Goal: Information Seeking & Learning: Learn about a topic

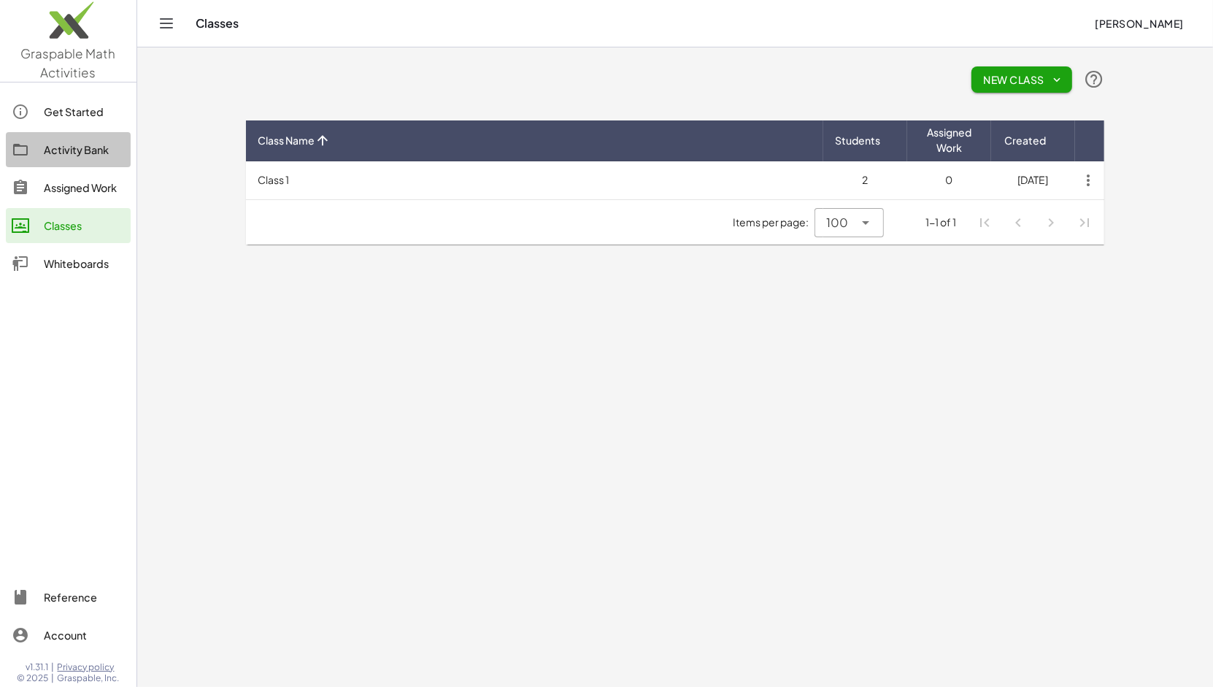
click at [79, 147] on div "Activity Bank" at bounding box center [84, 150] width 81 height 18
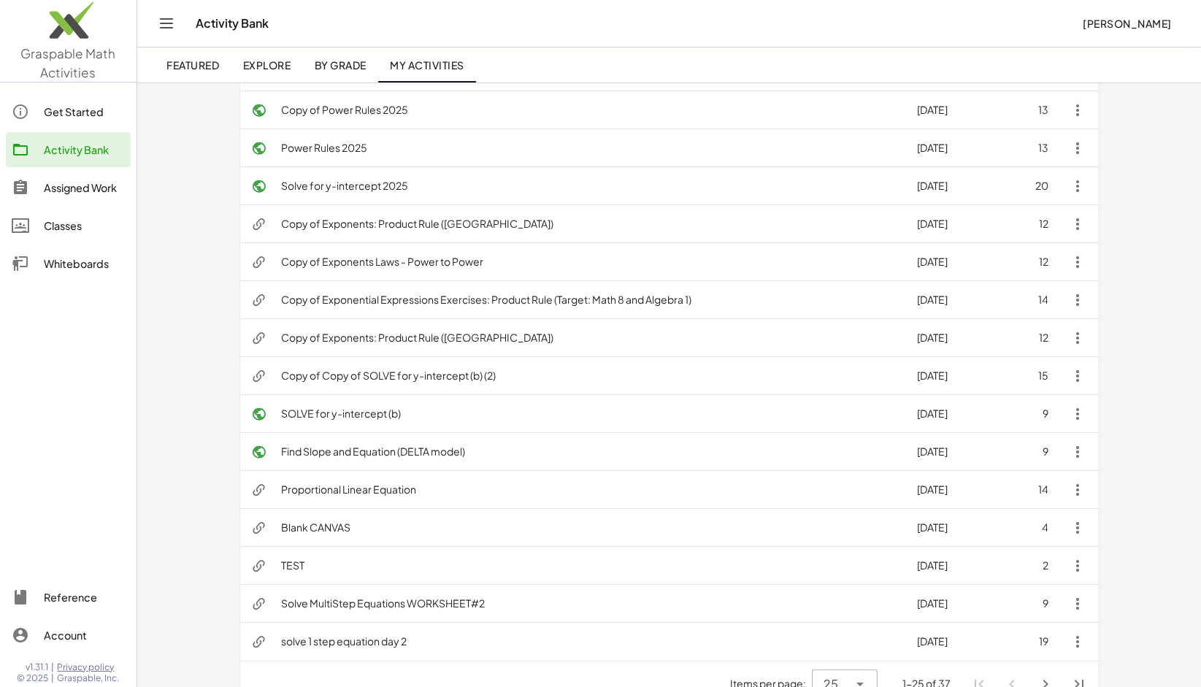
scroll to position [544, 0]
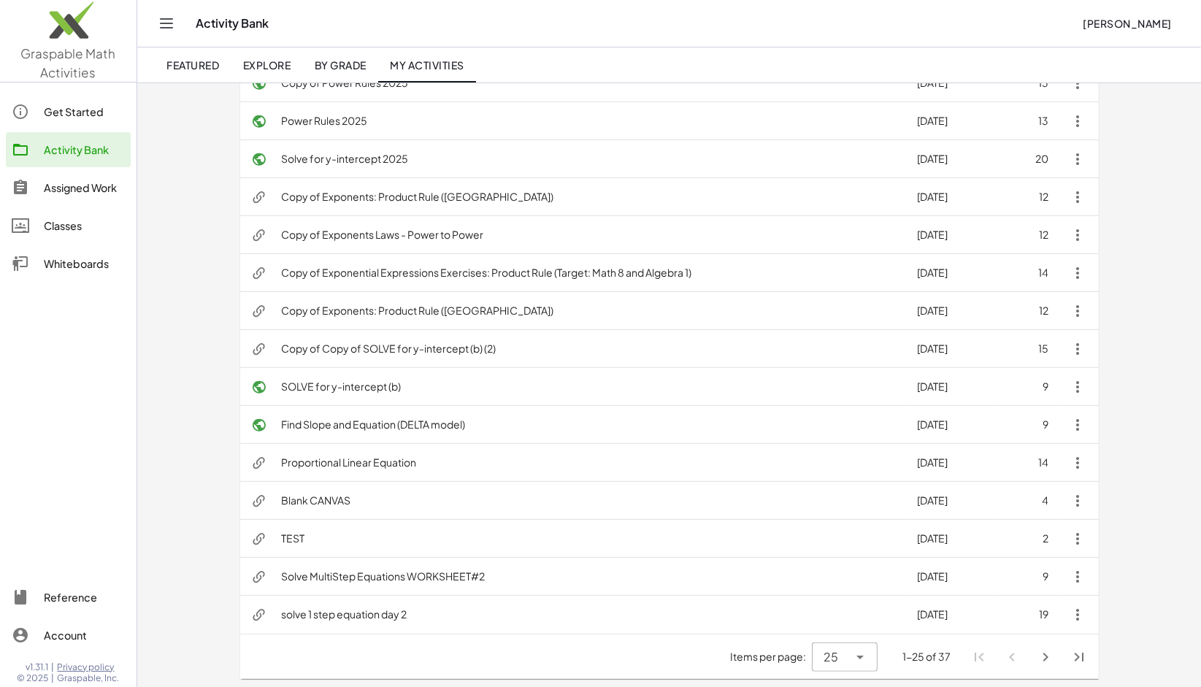
click at [845, 651] on div "25 **" at bounding box center [830, 657] width 37 height 29
click at [845, 585] on div "50" at bounding box center [845, 584] width 42 height 18
type input "**"
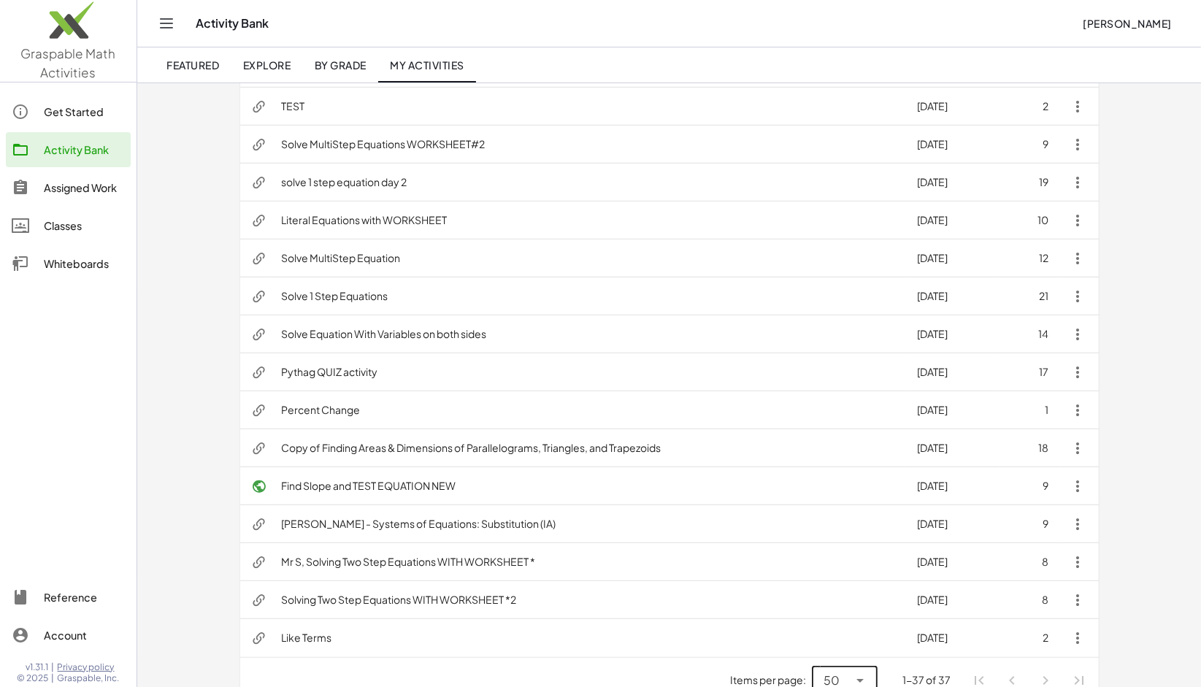
scroll to position [999, 0]
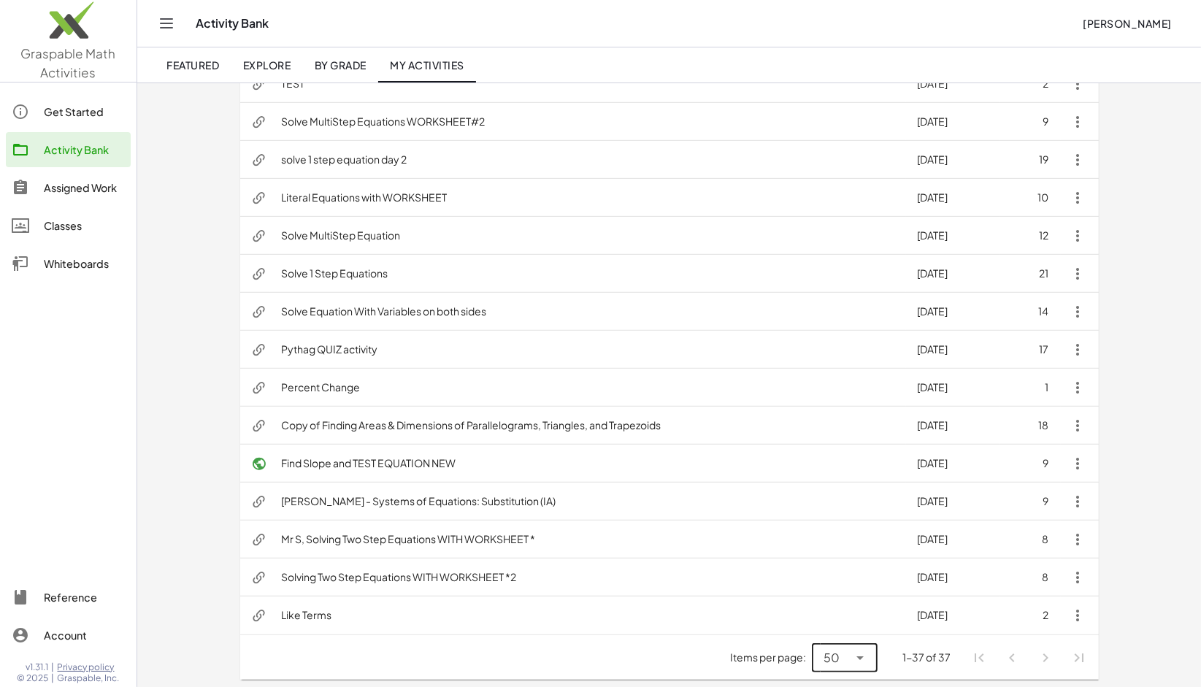
click at [206, 58] on span "Featured" at bounding box center [192, 64] width 53 height 13
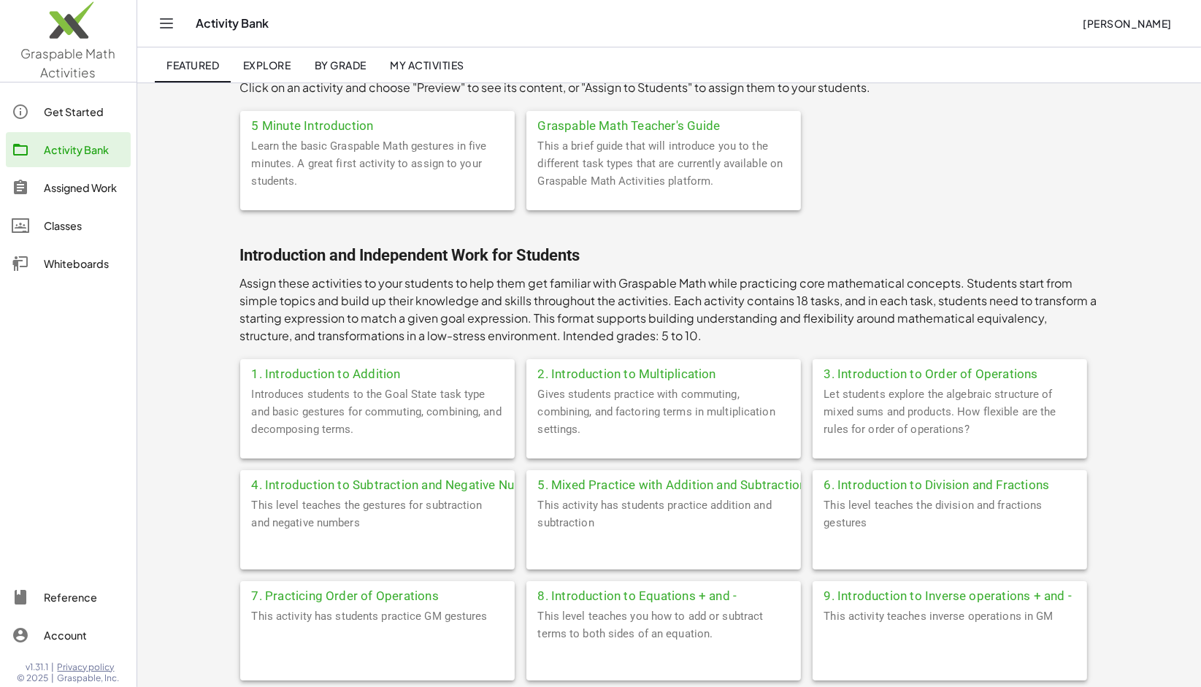
scroll to position [91, 0]
drag, startPoint x: 394, startPoint y: 406, endPoint x: 322, endPoint y: 383, distance: 75.7
click at [322, 383] on div "Introduces students to the Goal State task type and basic gestures for commutin…" at bounding box center [377, 419] width 275 height 73
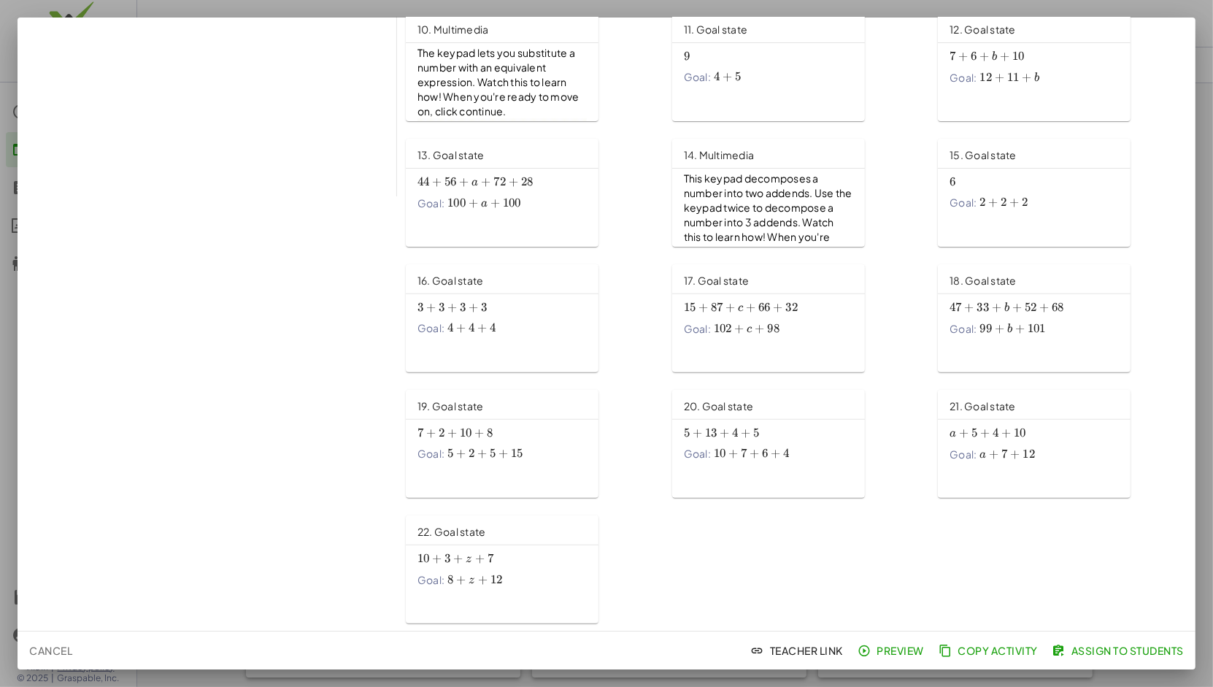
scroll to position [434, 0]
click at [741, 440] on span "+" at bounding box center [745, 433] width 9 height 15
click at [1197, 179] on div at bounding box center [606, 343] width 1213 height 687
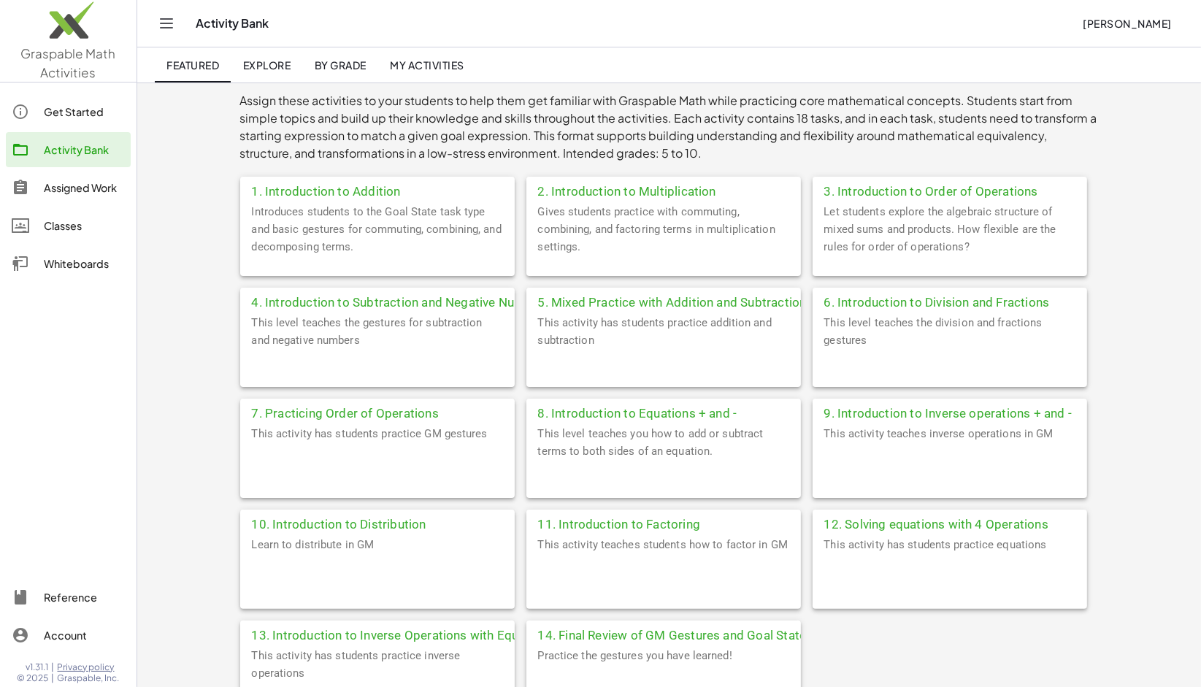
scroll to position [272, 0]
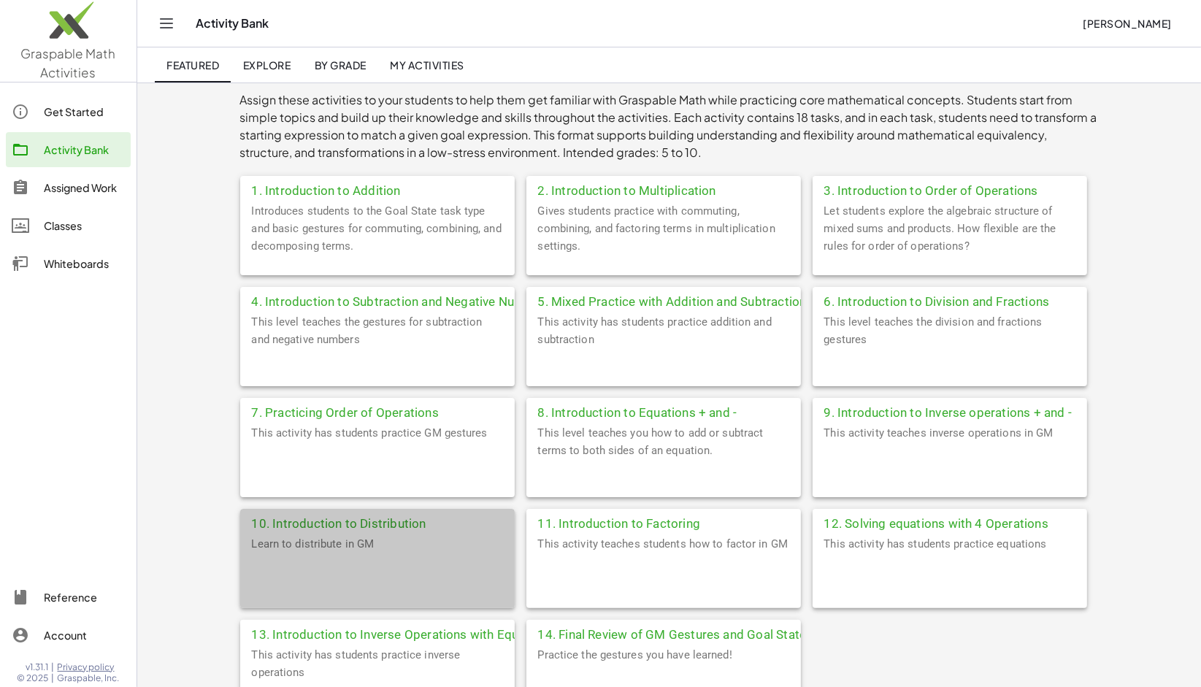
drag, startPoint x: 660, startPoint y: 188, endPoint x: 485, endPoint y: 514, distance: 370.4
click at [485, 514] on div "10. Introduction to Distribution" at bounding box center [377, 522] width 275 height 26
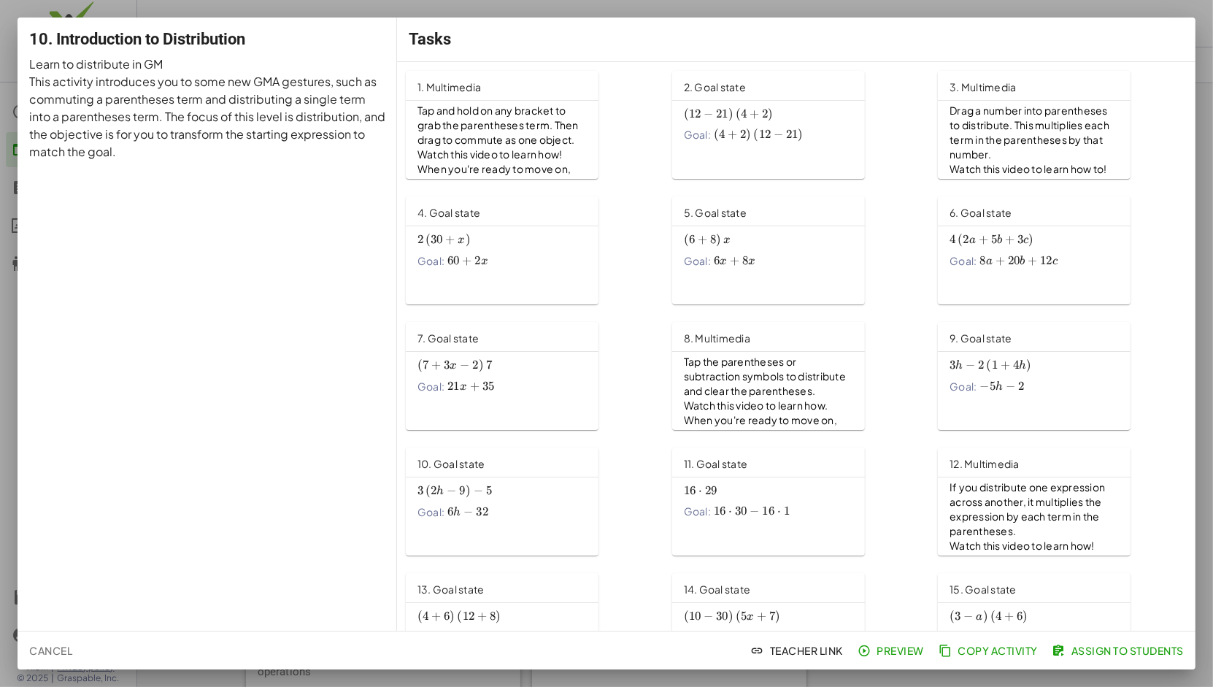
click at [1200, 202] on div at bounding box center [606, 343] width 1213 height 687
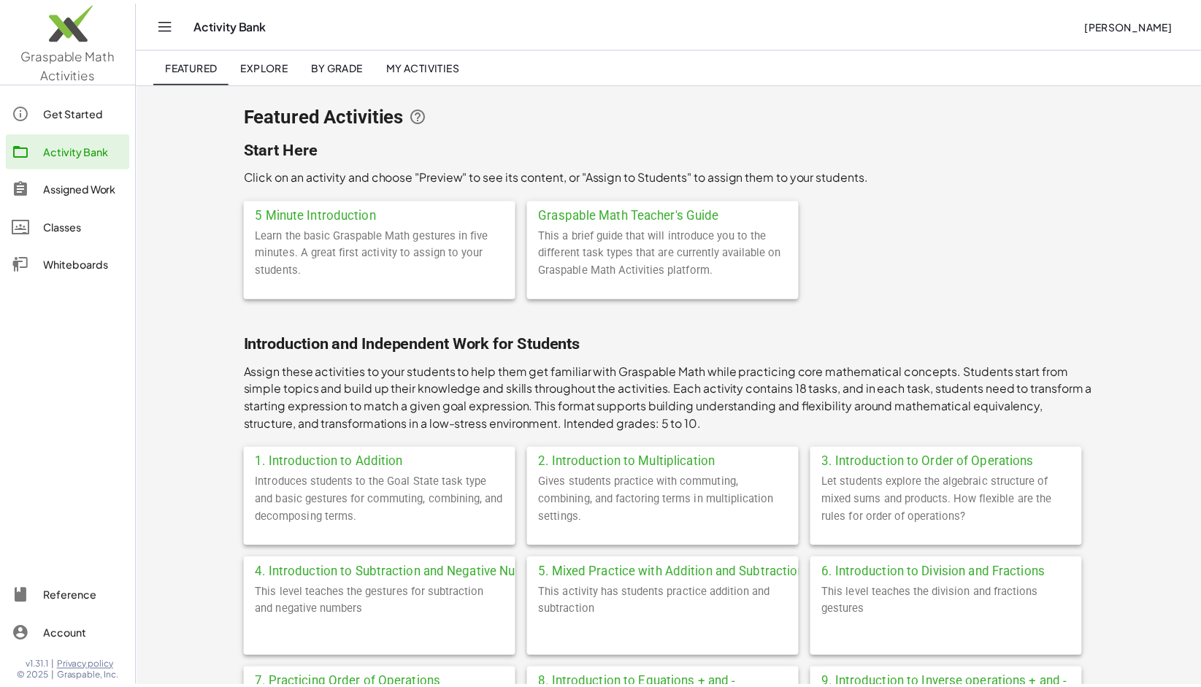
scroll to position [272, 0]
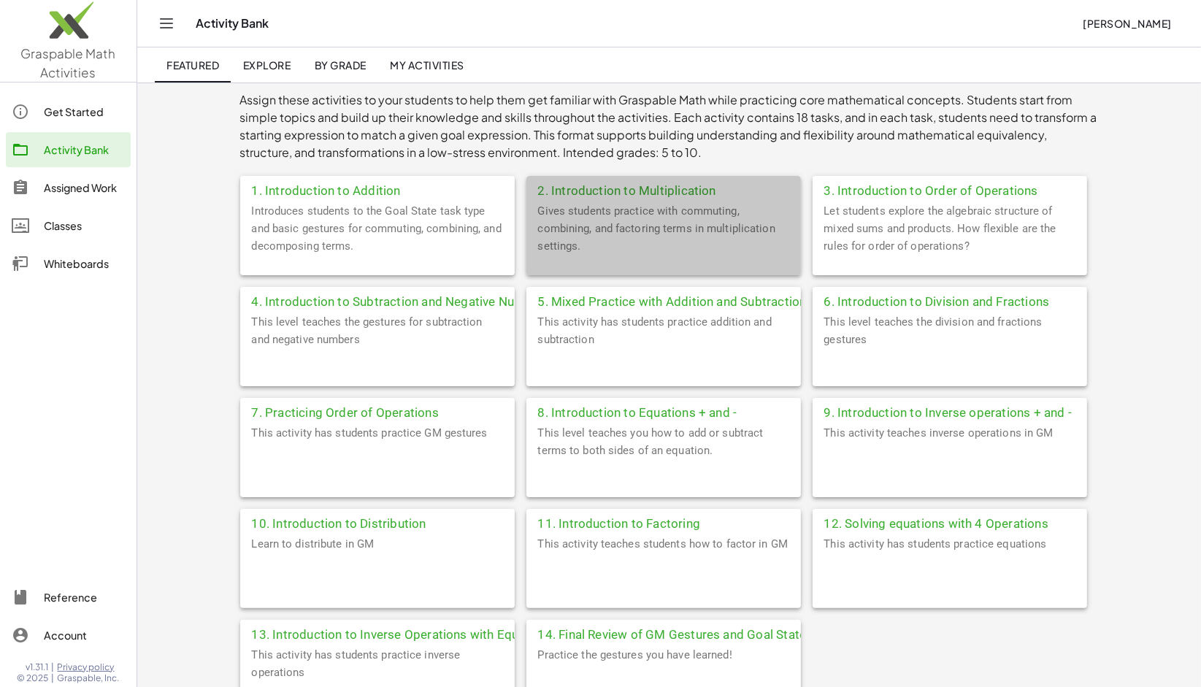
click at [726, 193] on div "2. Introduction to Multiplication" at bounding box center [663, 189] width 275 height 26
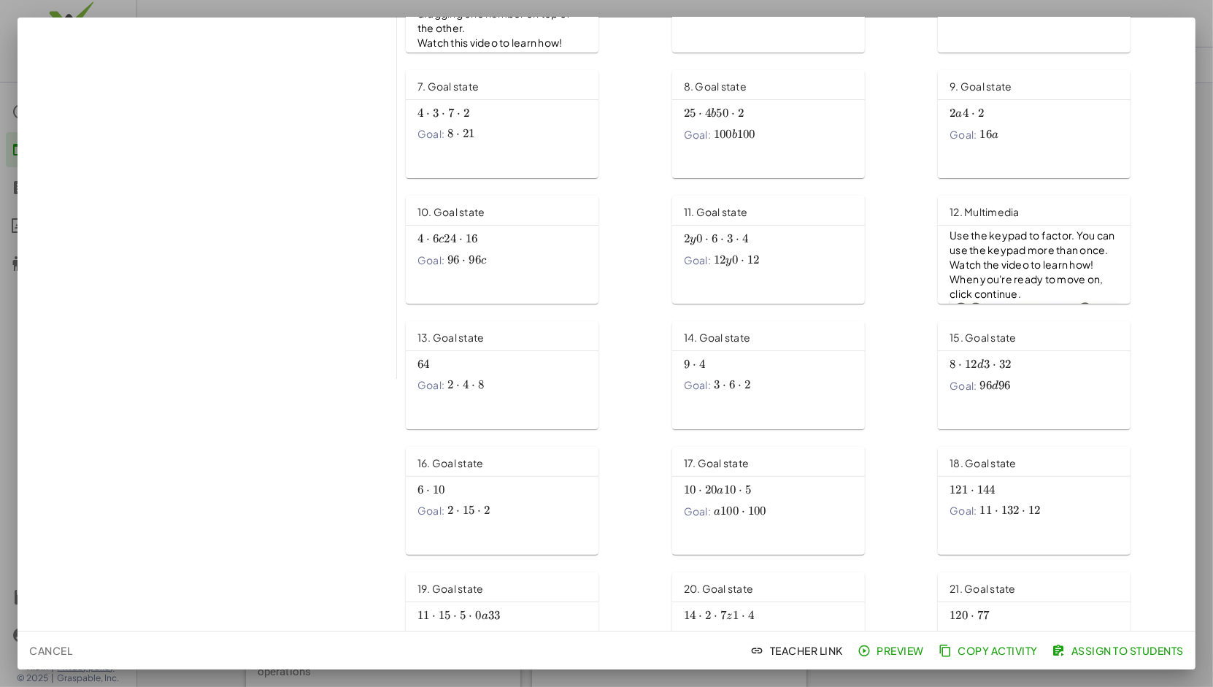
scroll to position [309, 0]
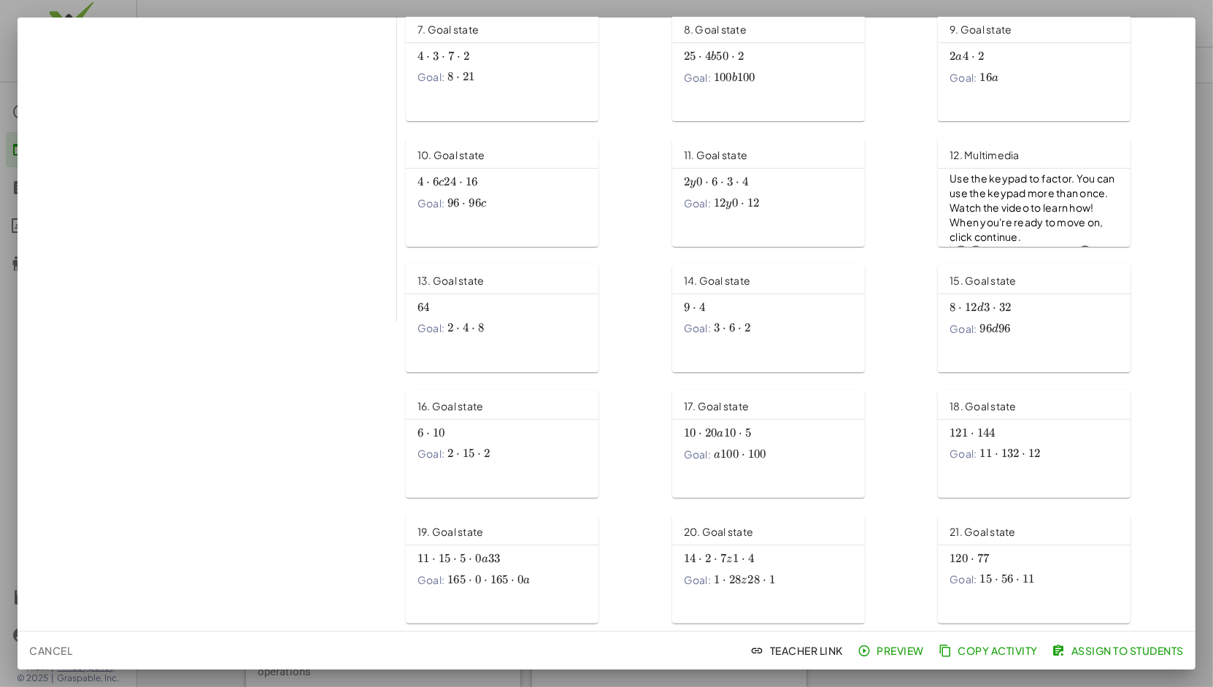
click at [1200, 98] on div at bounding box center [606, 343] width 1213 height 687
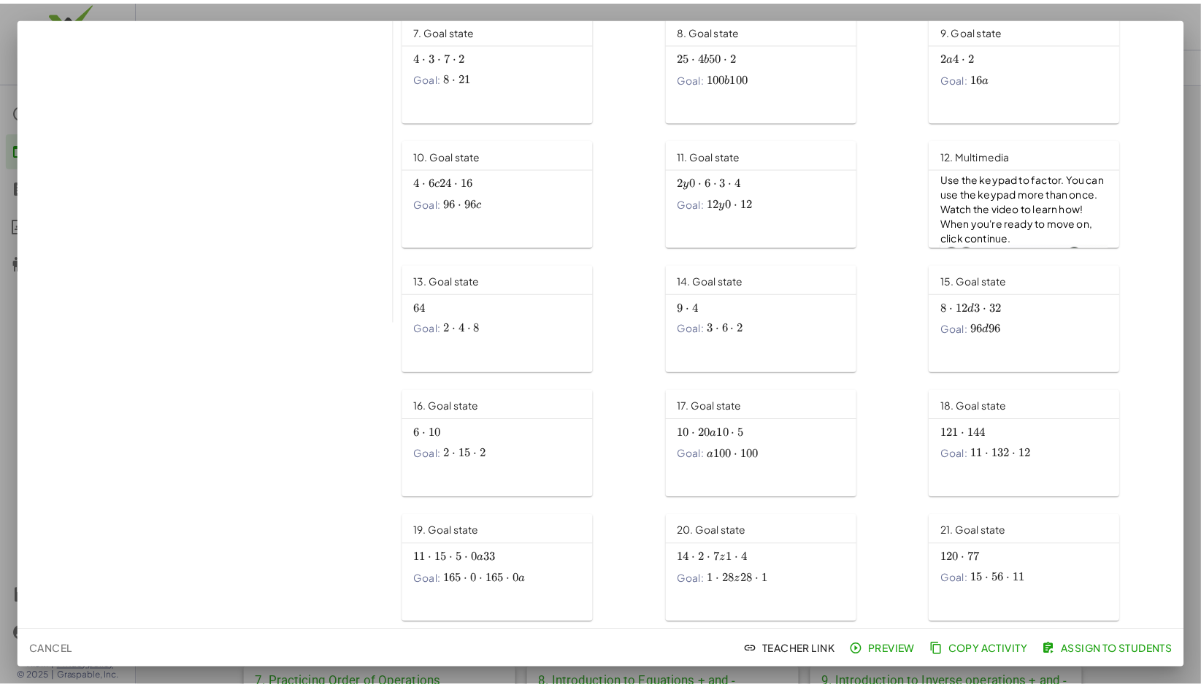
scroll to position [272, 0]
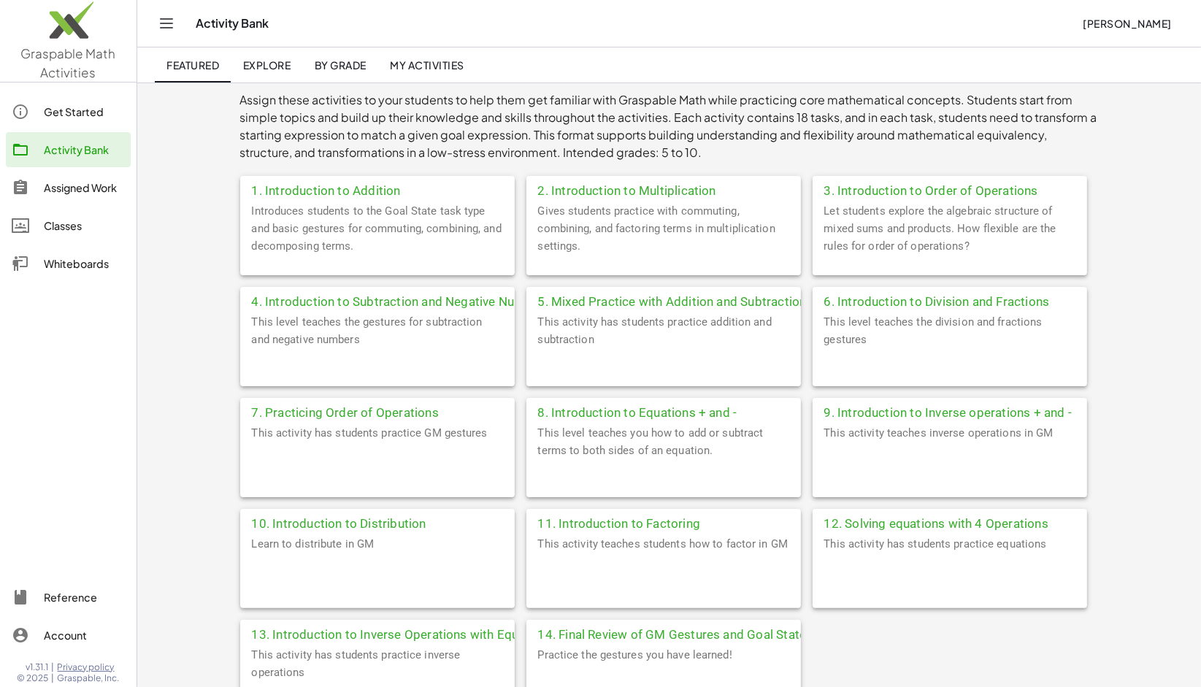
click at [910, 212] on div "Let students explore the algebraic structure of mixed sums and products. How fl…" at bounding box center [950, 238] width 275 height 73
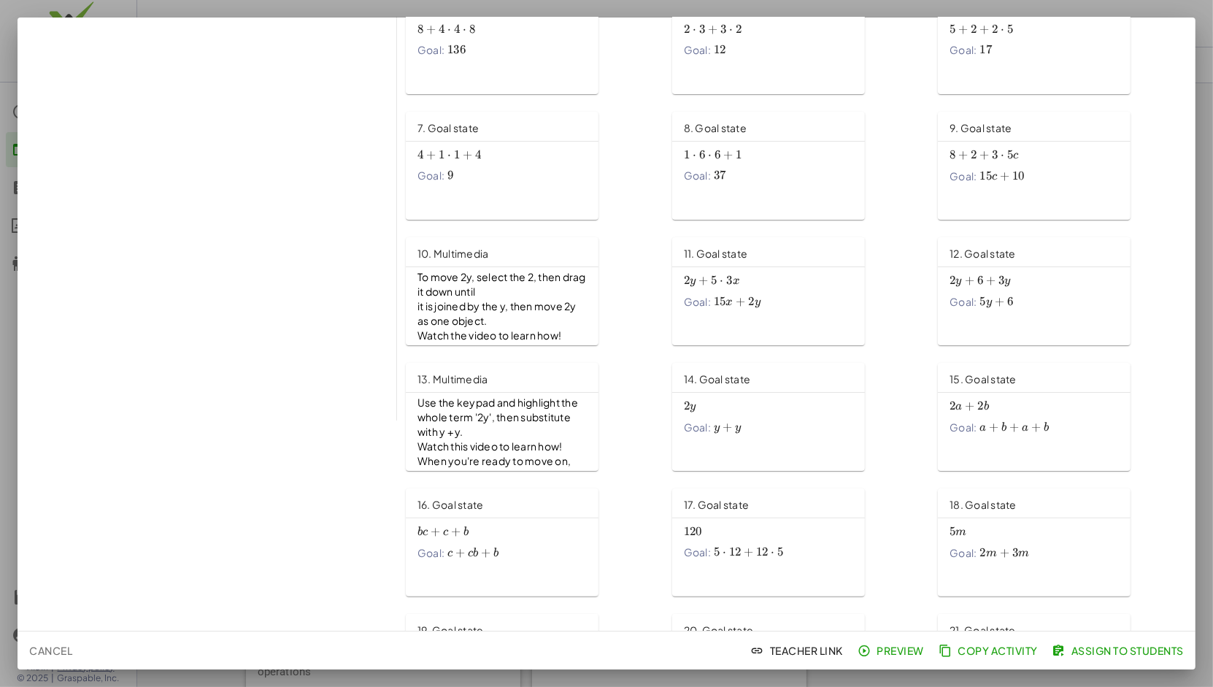
scroll to position [212, 0]
click at [518, 310] on span "it is joined by the y, then move 2y as one object." at bounding box center [498, 312] width 161 height 28
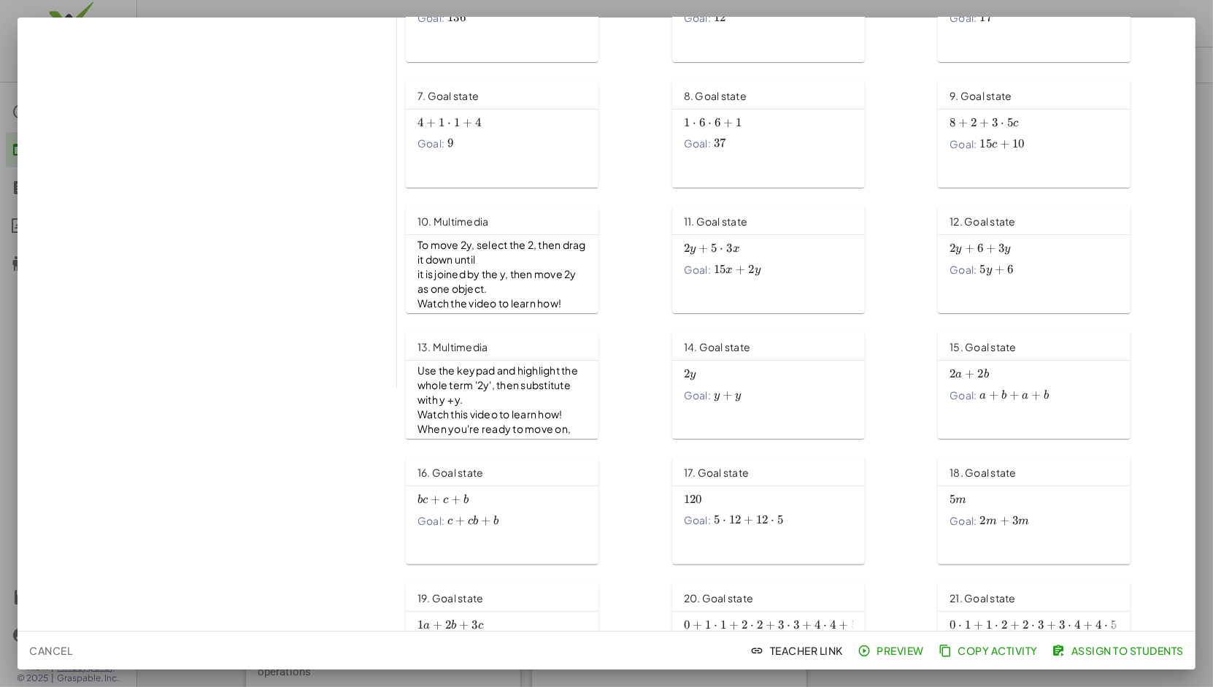
scroll to position [243, 0]
click at [540, 386] on span "Use the keypad and highlight the whole term '2y', then substitute with y + y." at bounding box center [499, 384] width 162 height 42
click at [1200, 136] on div at bounding box center [606, 343] width 1213 height 687
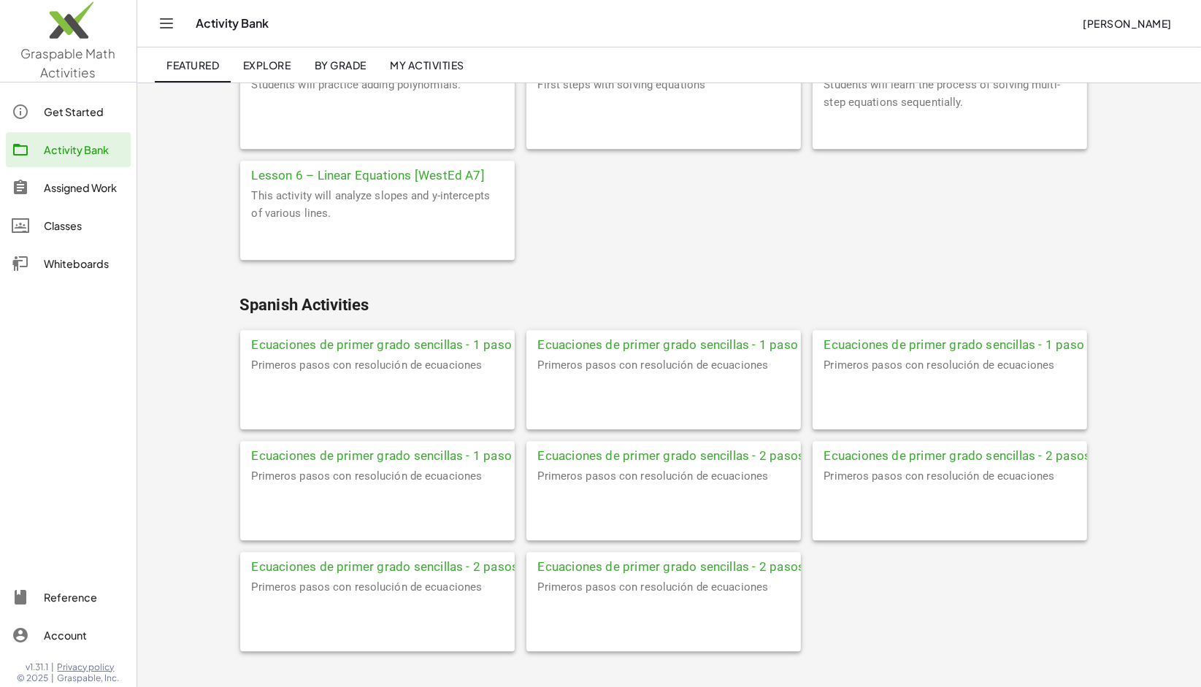
scroll to position [4603, 0]
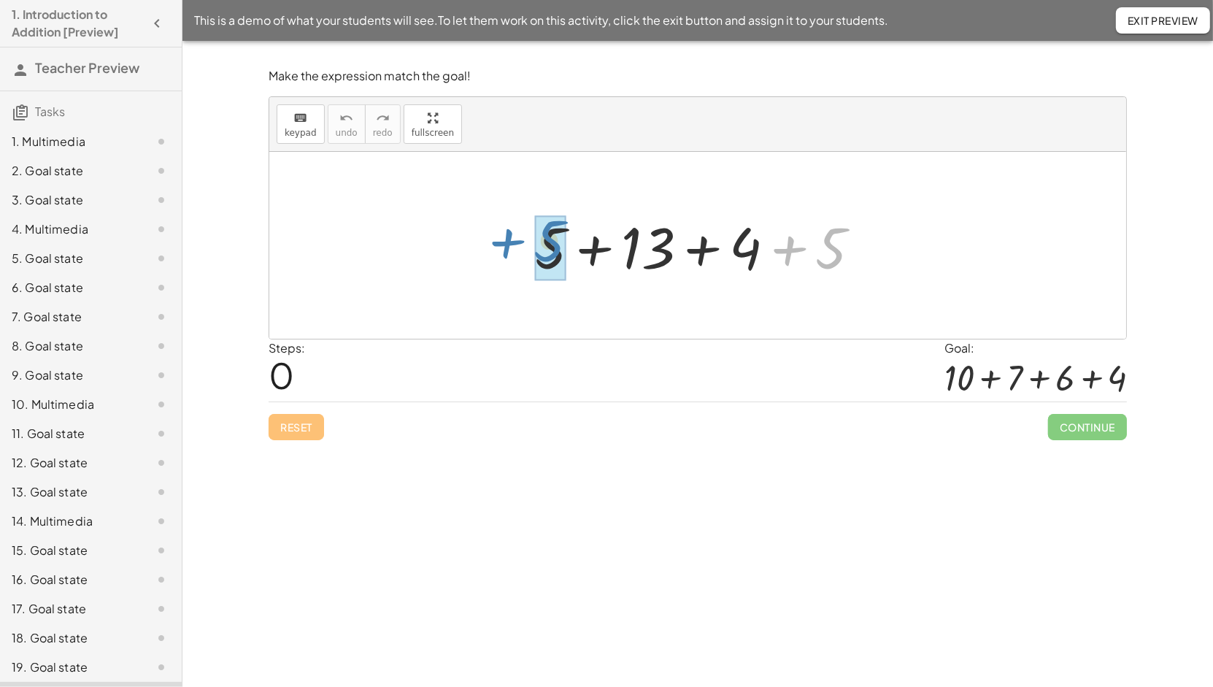
drag, startPoint x: 840, startPoint y: 245, endPoint x: 563, endPoint y: 239, distance: 277.5
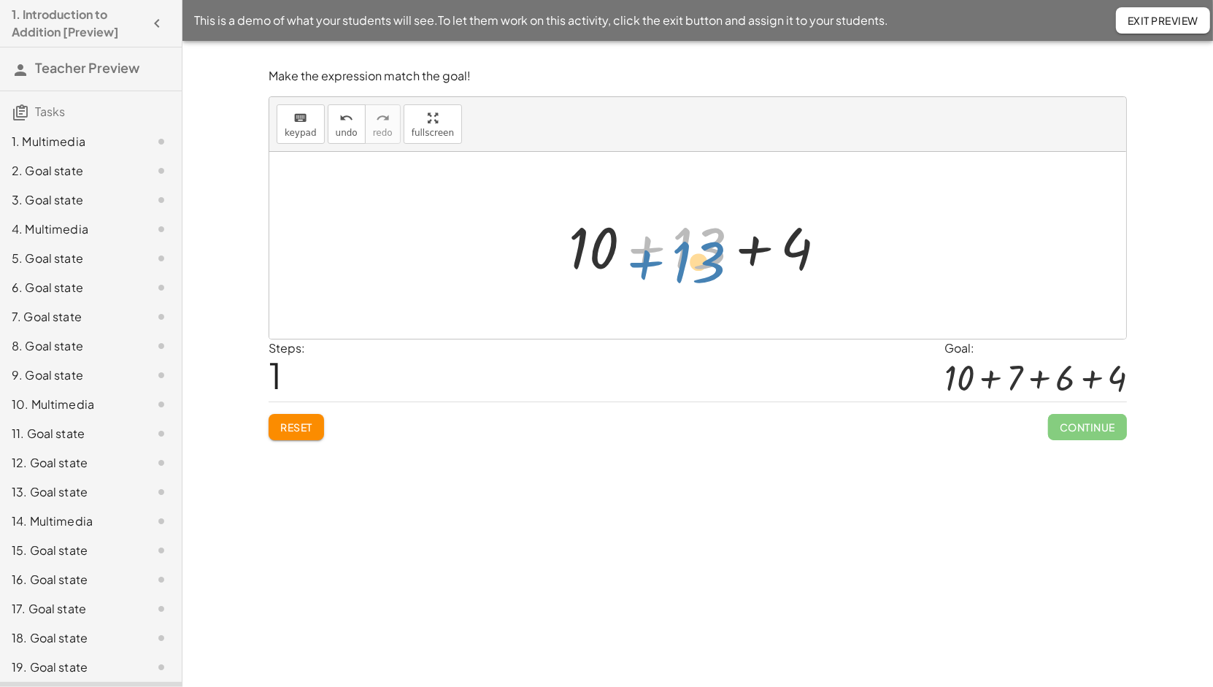
drag, startPoint x: 684, startPoint y: 254, endPoint x: 683, endPoint y: 266, distance: 12.5
click at [683, 266] on div at bounding box center [703, 245] width 284 height 75
click at [683, 266] on div at bounding box center [703, 245] width 192 height 75
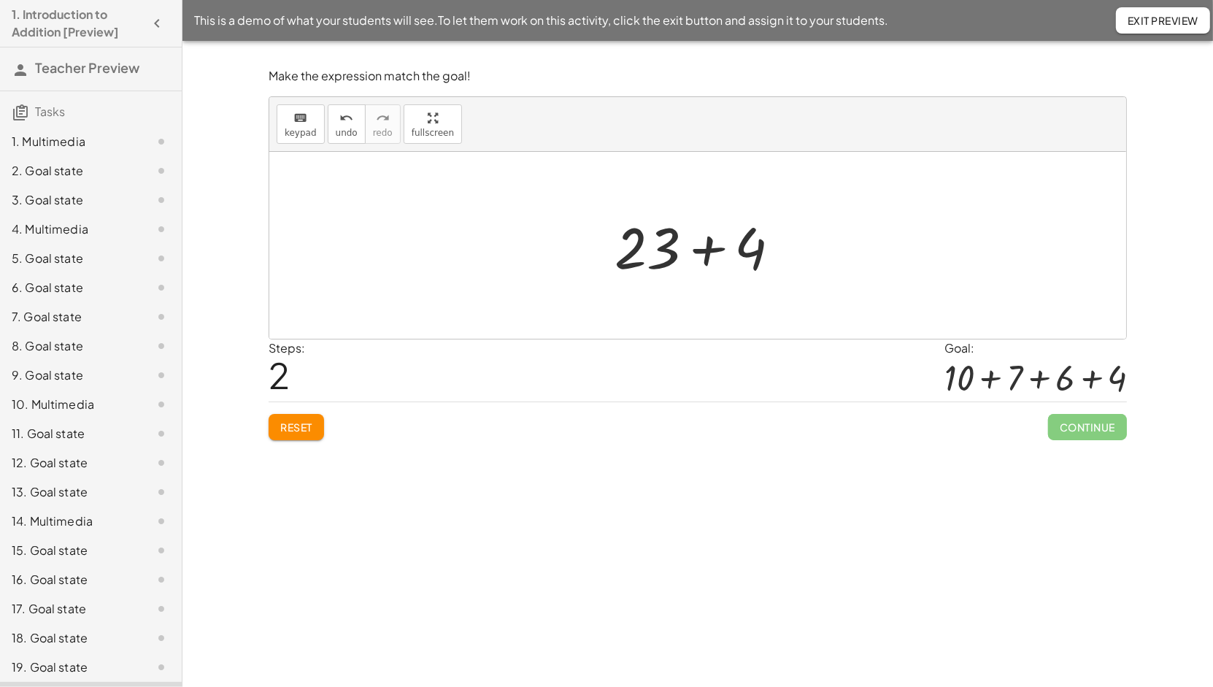
click at [1171, 24] on span "Exit Preview" at bounding box center [1163, 20] width 71 height 13
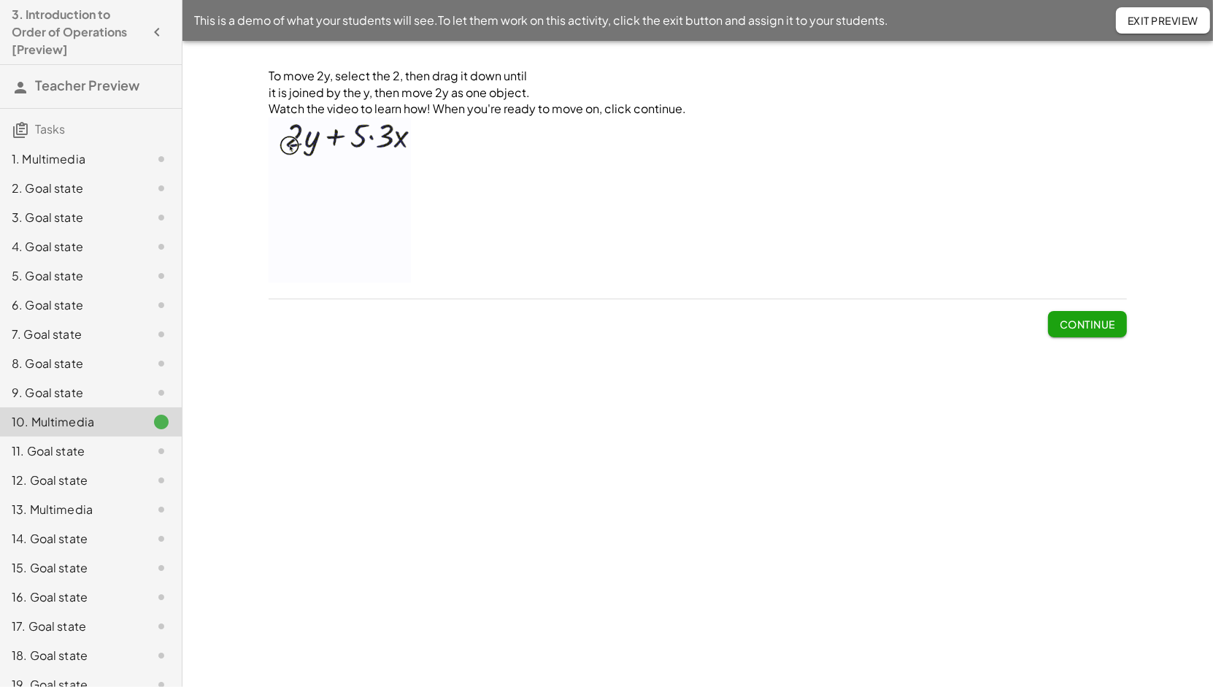
click at [1148, 9] on button "Exit Preview" at bounding box center [1163, 20] width 94 height 26
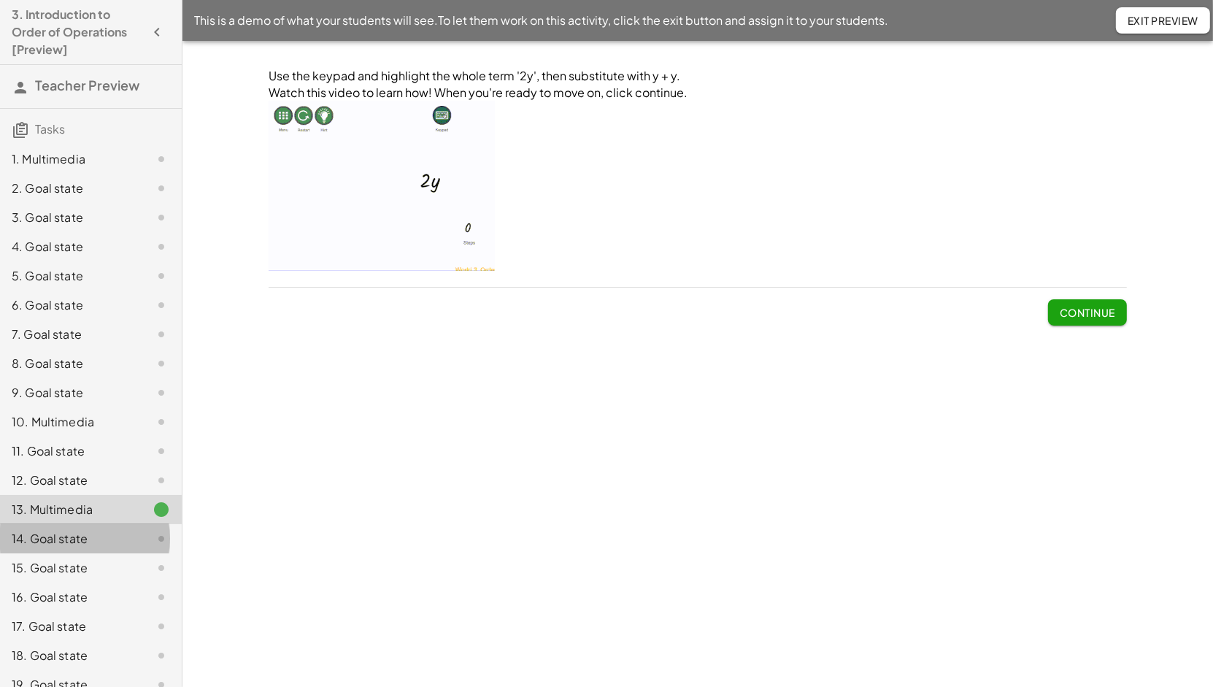
click at [88, 532] on div "14. Goal state" at bounding box center [71, 539] width 118 height 18
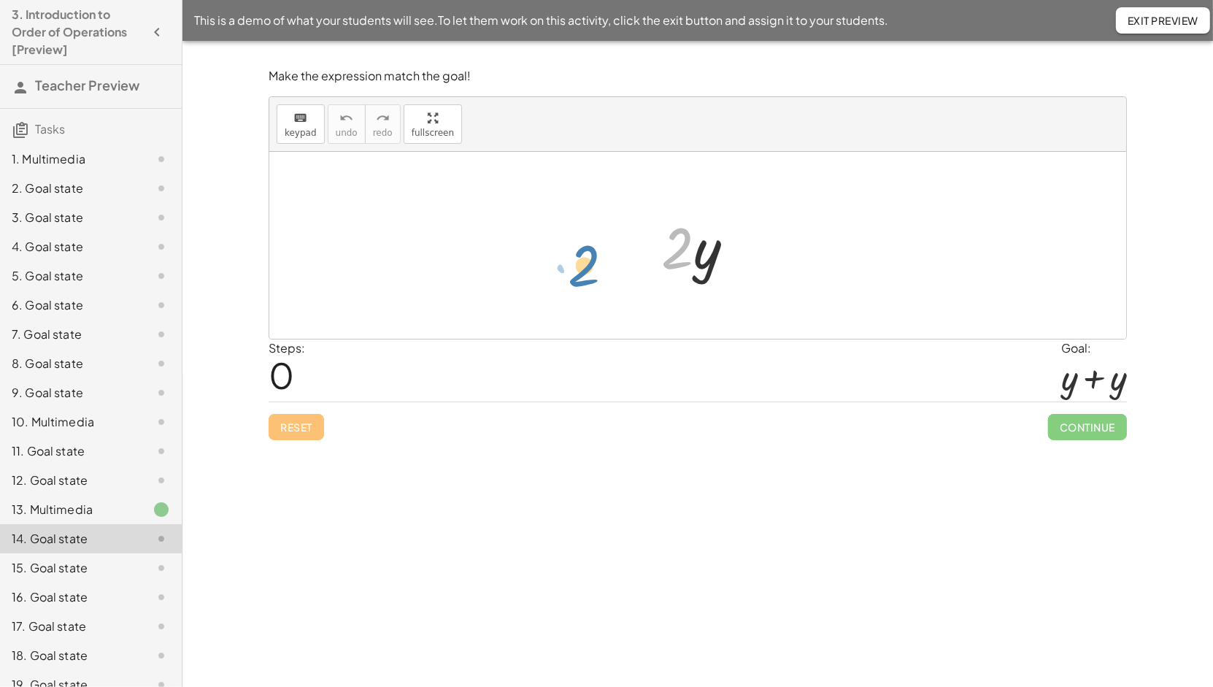
drag, startPoint x: 680, startPoint y: 255, endPoint x: 584, endPoint y: 270, distance: 96.9
click at [702, 242] on div at bounding box center [703, 245] width 99 height 75
drag, startPoint x: 664, startPoint y: 238, endPoint x: 729, endPoint y: 258, distance: 68.6
click at [729, 258] on div at bounding box center [703, 245] width 99 height 75
drag, startPoint x: 706, startPoint y: 258, endPoint x: 655, endPoint y: 249, distance: 52.0
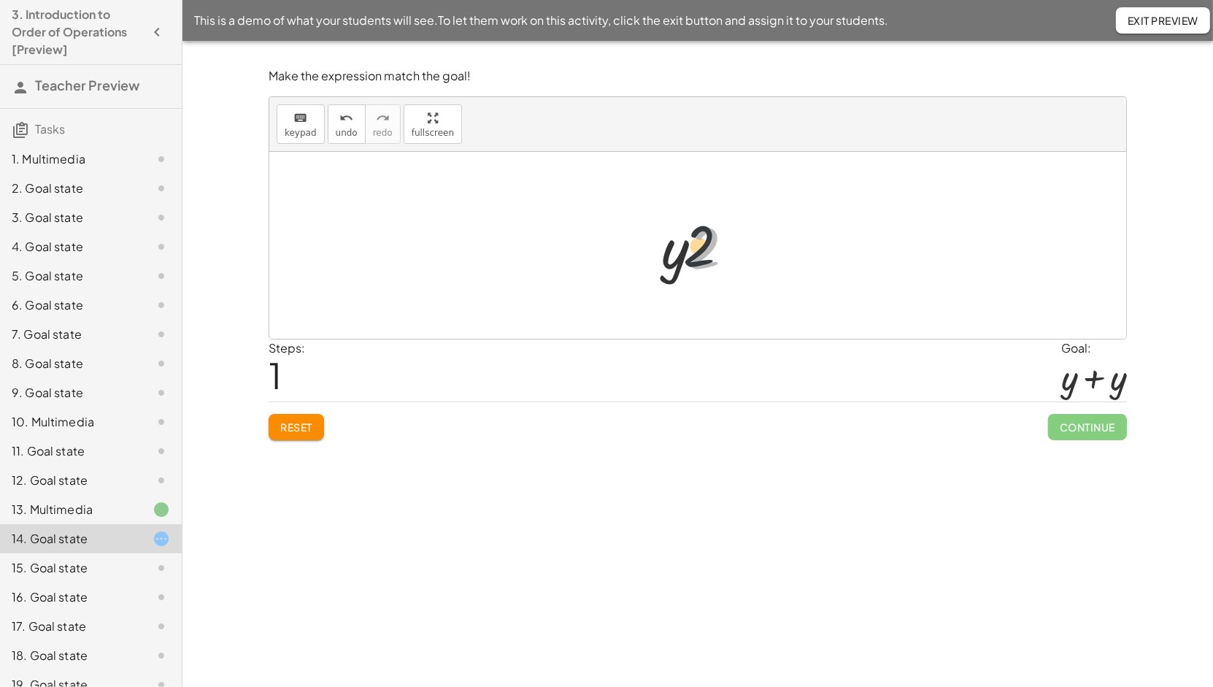
click at [655, 249] on div at bounding box center [703, 245] width 99 height 75
drag, startPoint x: 667, startPoint y: 253, endPoint x: 707, endPoint y: 266, distance: 42.0
click at [707, 266] on div at bounding box center [703, 245] width 99 height 75
